Goal: Entertainment & Leisure: Consume media (video, audio)

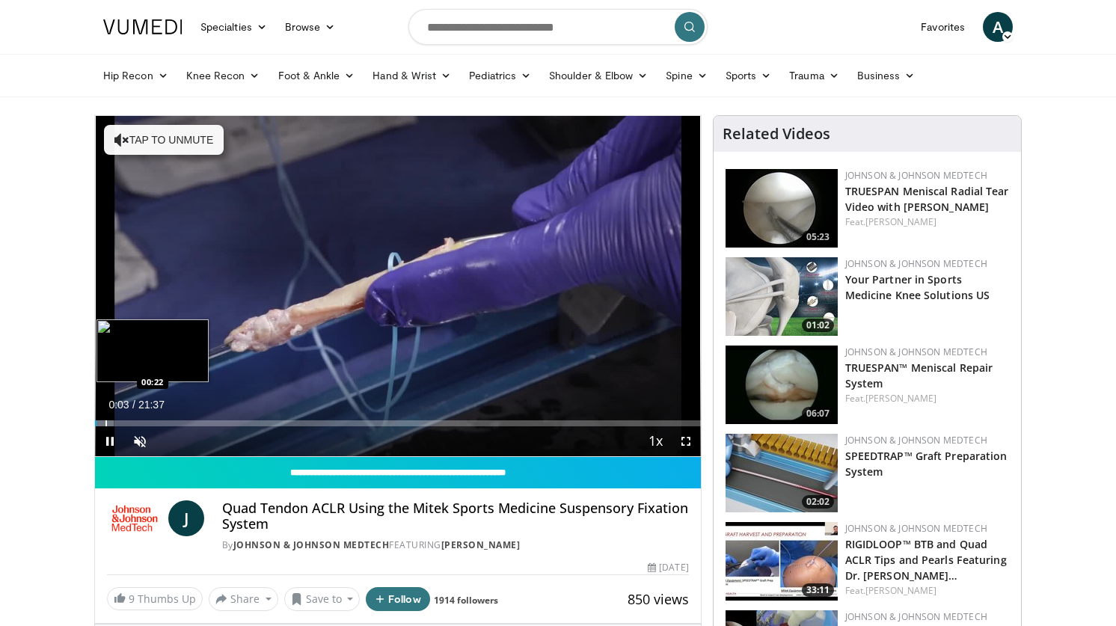
click at [105, 425] on div "Progress Bar" at bounding box center [105, 423] width 1 height 6
click at [131, 422] on div "Progress Bar" at bounding box center [131, 423] width 1 height 6
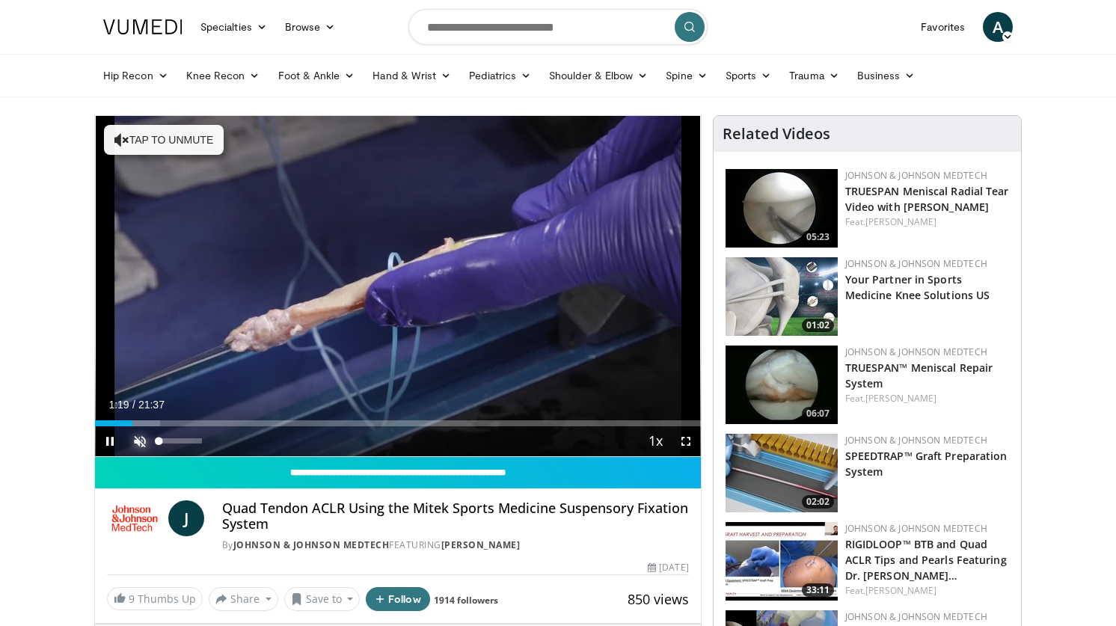
click at [140, 436] on span "Video Player" at bounding box center [140, 441] width 30 height 30
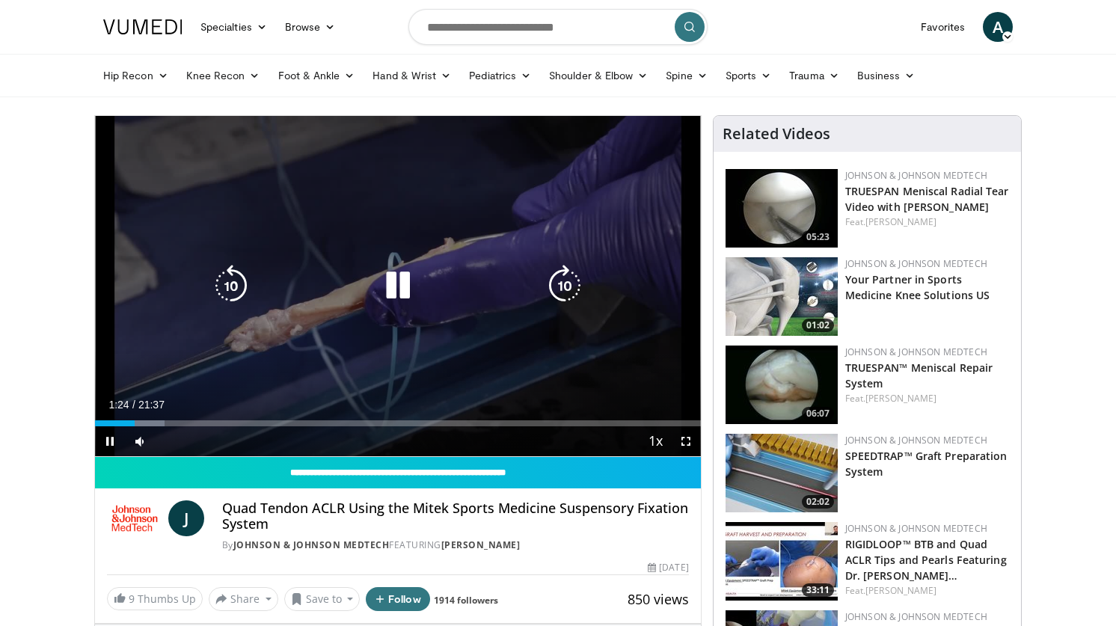
click at [563, 287] on icon "Video Player" at bounding box center [565, 286] width 42 height 42
click at [558, 295] on icon "Video Player" at bounding box center [565, 286] width 42 height 42
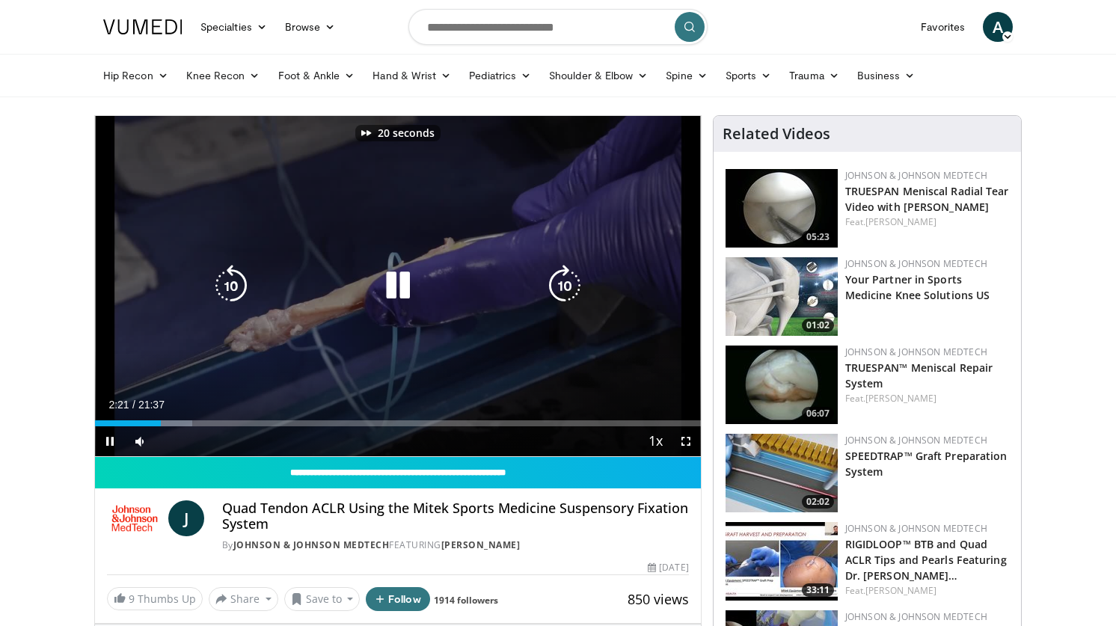
click at [558, 295] on icon "Video Player" at bounding box center [565, 286] width 42 height 42
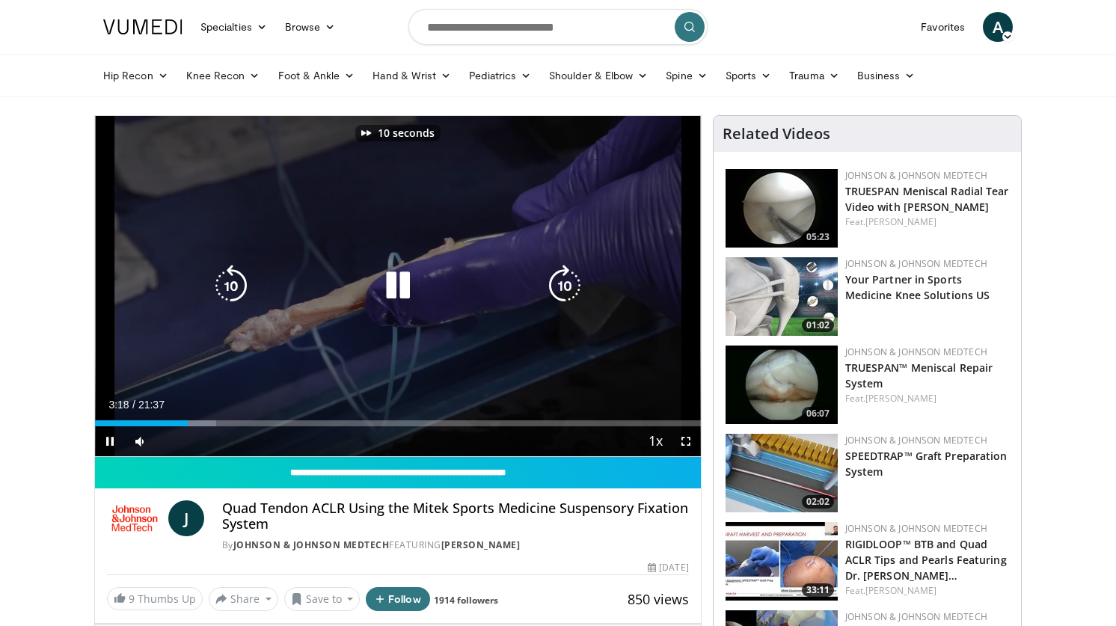
click at [558, 295] on icon "Video Player" at bounding box center [565, 286] width 42 height 42
click at [566, 292] on icon "Video Player" at bounding box center [565, 286] width 42 height 42
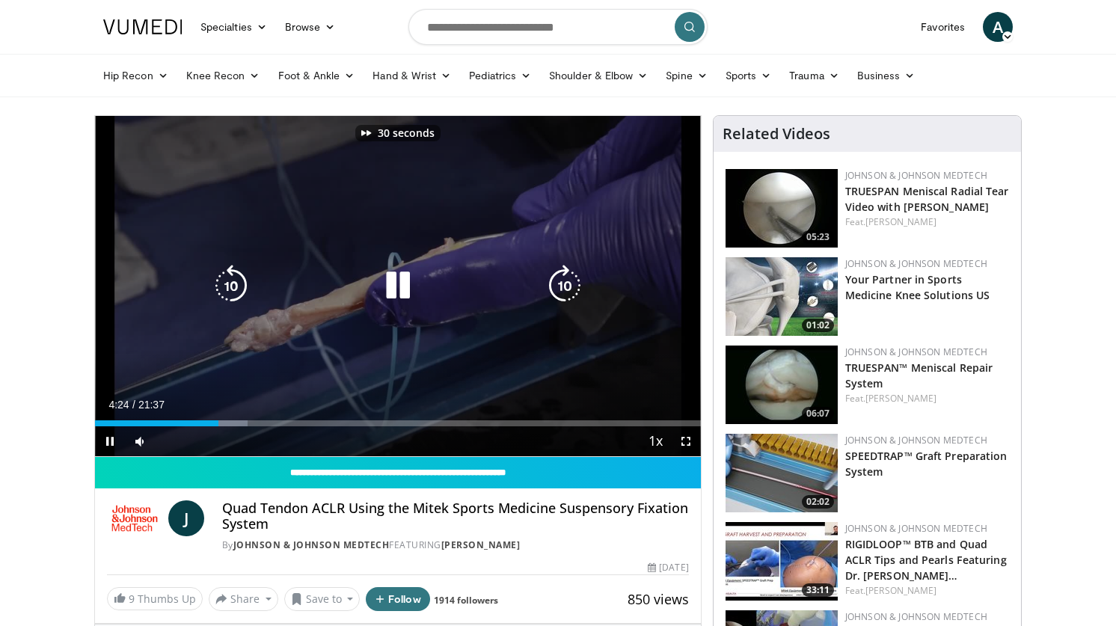
click at [566, 292] on icon "Video Player" at bounding box center [565, 286] width 42 height 42
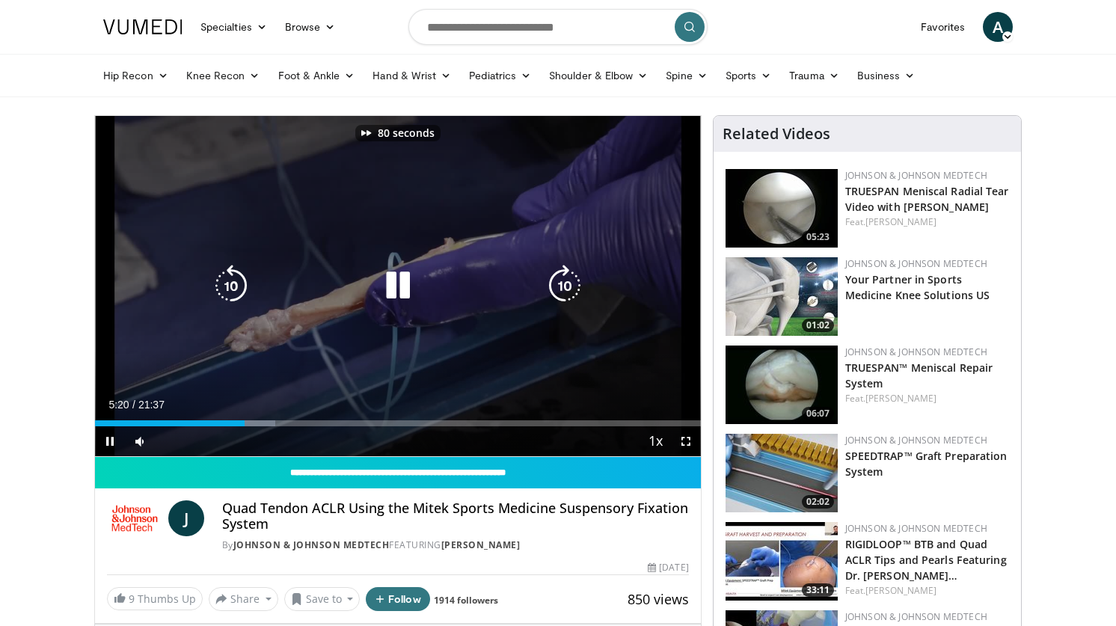
click at [566, 292] on icon "Video Player" at bounding box center [565, 286] width 42 height 42
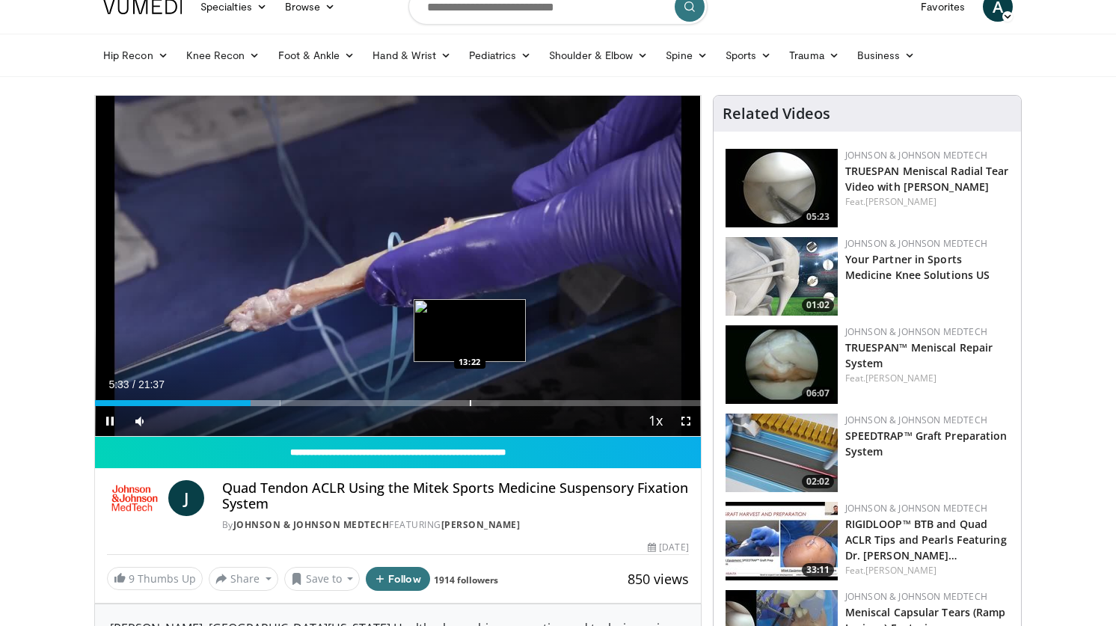
scroll to position [27, 0]
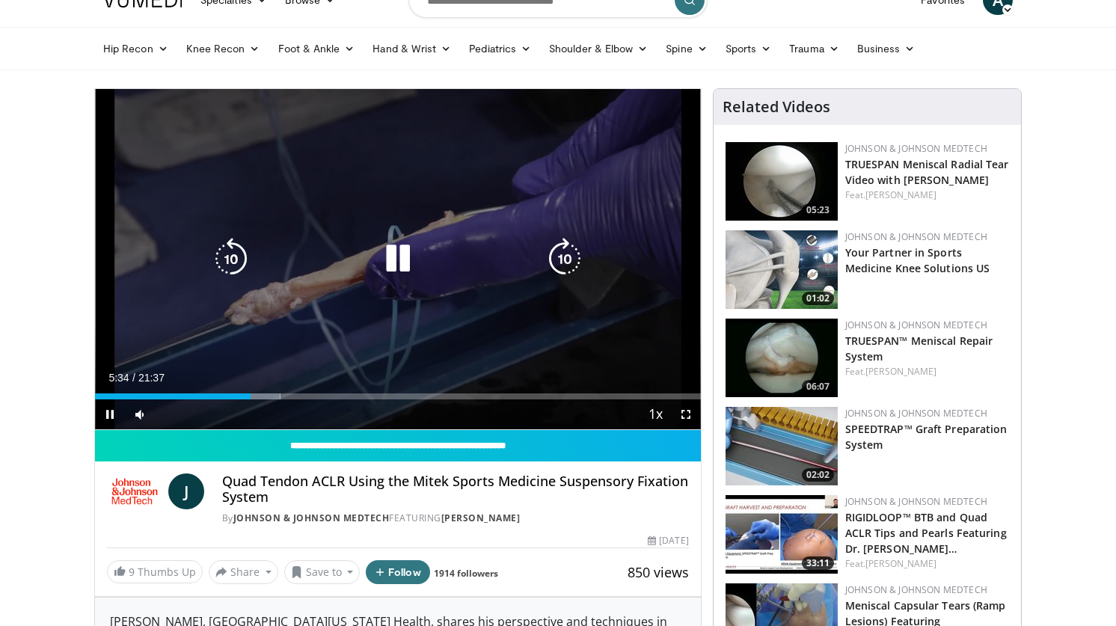
click at [563, 267] on icon "Video Player" at bounding box center [565, 259] width 42 height 42
click at [565, 266] on icon "Video Player" at bounding box center [565, 259] width 42 height 42
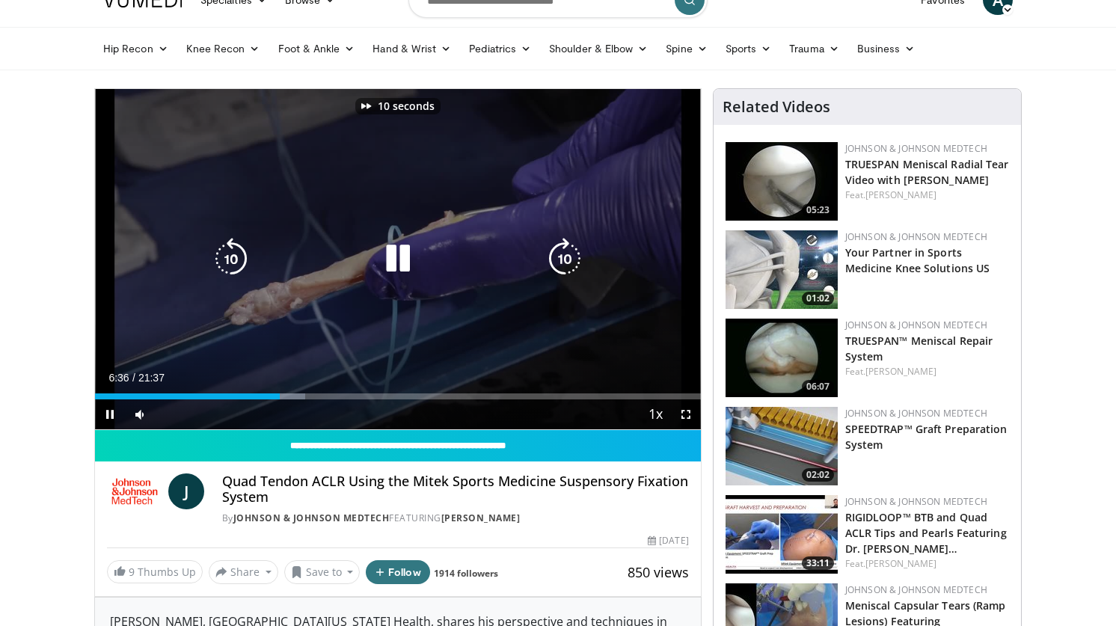
click at [565, 266] on icon "Video Player" at bounding box center [565, 259] width 42 height 42
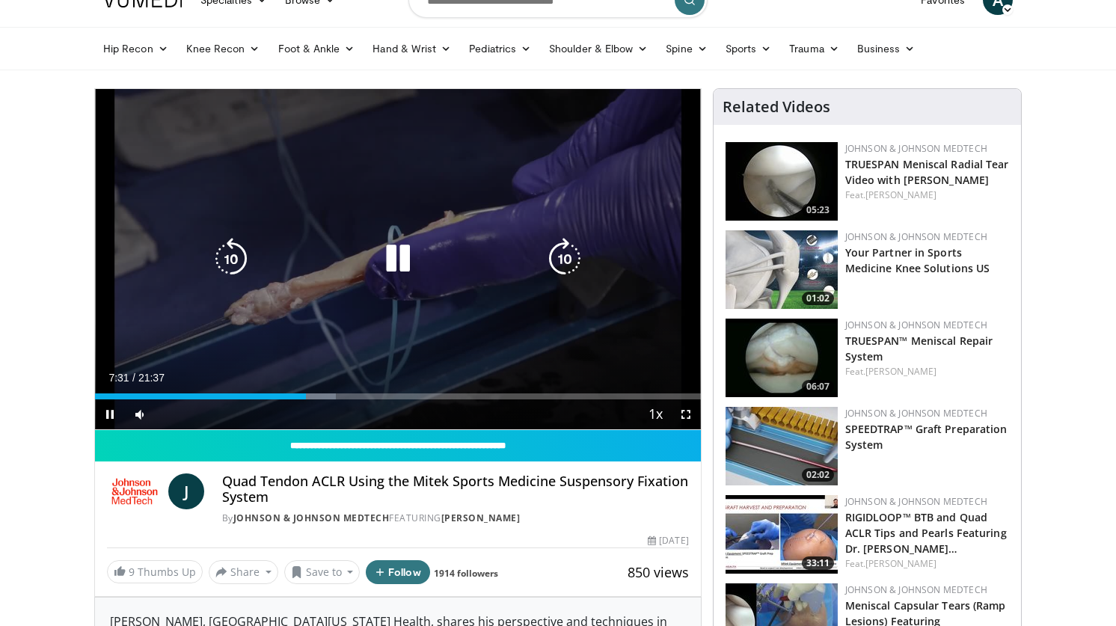
click at [565, 266] on icon "Video Player" at bounding box center [565, 259] width 42 height 42
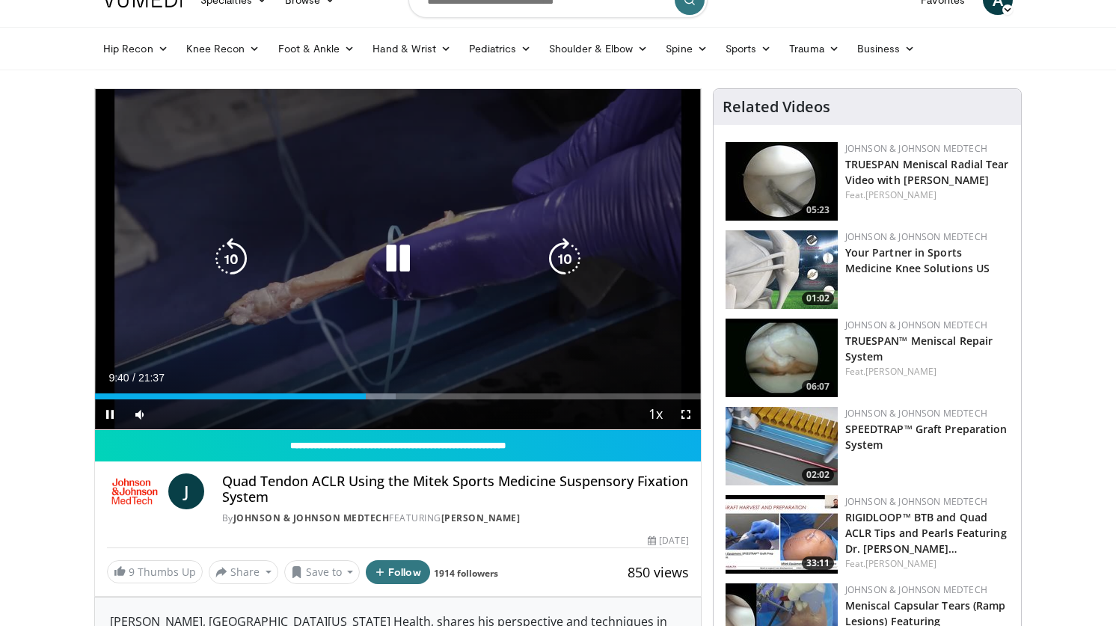
click at [560, 256] on icon "Video Player" at bounding box center [565, 259] width 42 height 42
click at [573, 271] on icon "Video Player" at bounding box center [565, 259] width 42 height 42
click at [566, 266] on icon "Video Player" at bounding box center [565, 259] width 42 height 42
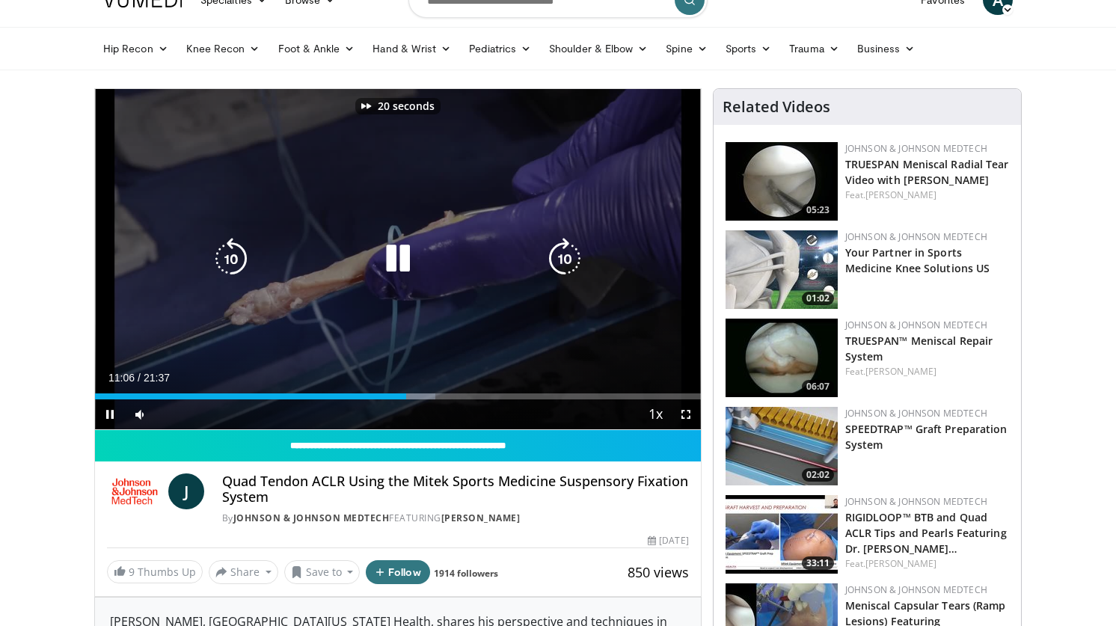
click at [566, 266] on icon "Video Player" at bounding box center [565, 259] width 42 height 42
click at [561, 258] on icon "Video Player" at bounding box center [565, 259] width 42 height 42
click at [569, 260] on icon "Video Player" at bounding box center [565, 259] width 42 height 42
click at [229, 260] on icon "Video Player" at bounding box center [231, 259] width 42 height 42
click at [230, 260] on icon "Video Player" at bounding box center [231, 259] width 42 height 42
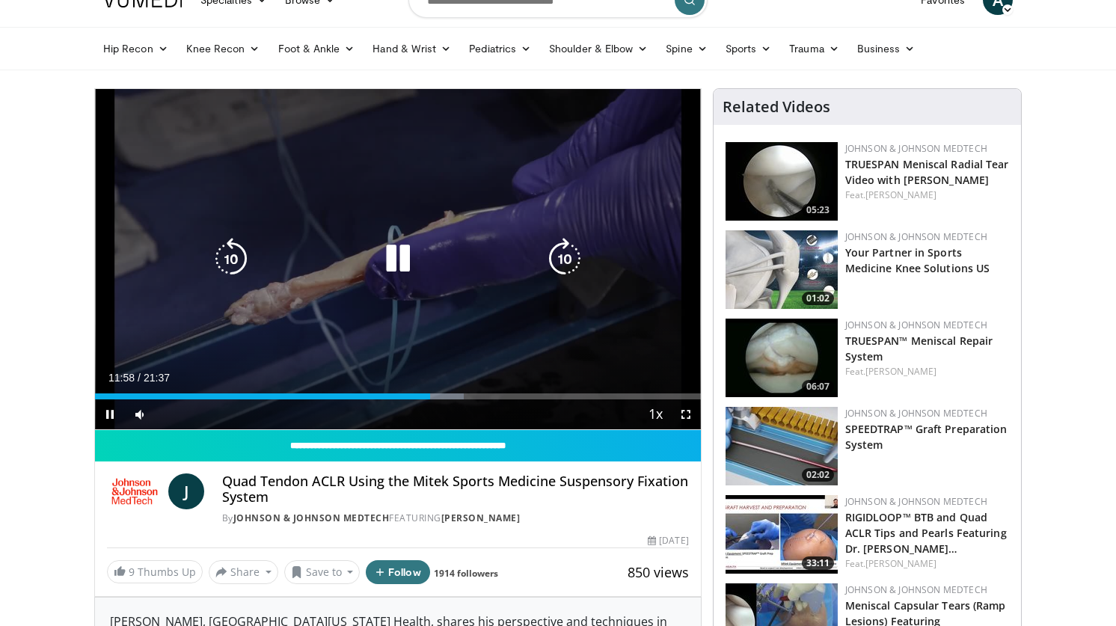
click at [565, 266] on icon "Video Player" at bounding box center [565, 259] width 42 height 42
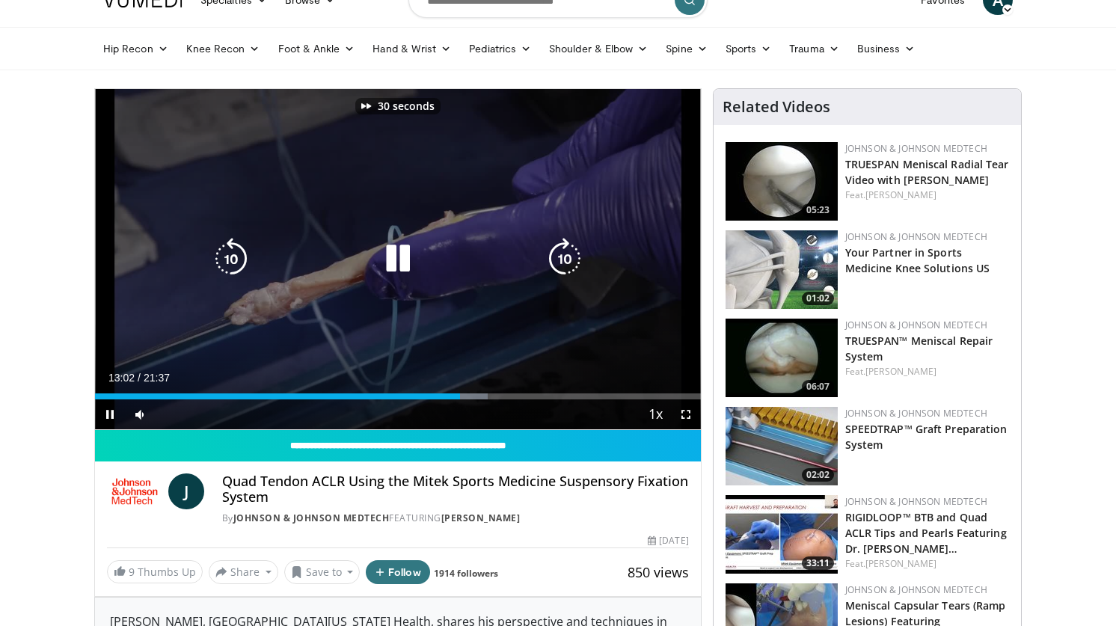
click at [565, 266] on icon "Video Player" at bounding box center [565, 259] width 42 height 42
click at [550, 258] on icon "Video Player" at bounding box center [565, 259] width 42 height 42
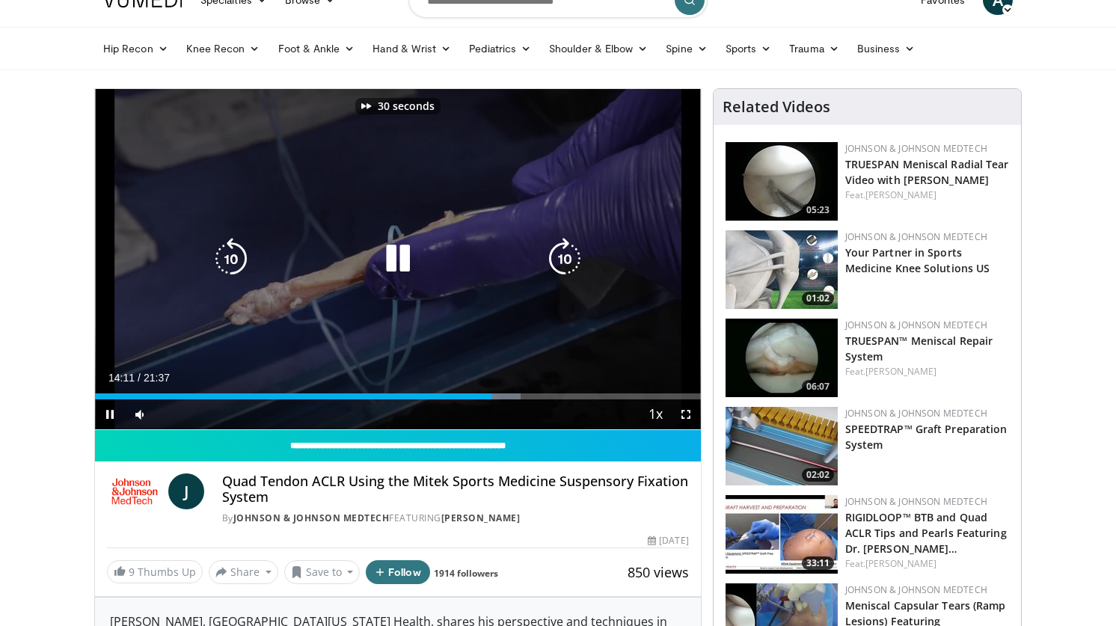
click at [550, 258] on icon "Video Player" at bounding box center [565, 259] width 42 height 42
